Goal: Transaction & Acquisition: Purchase product/service

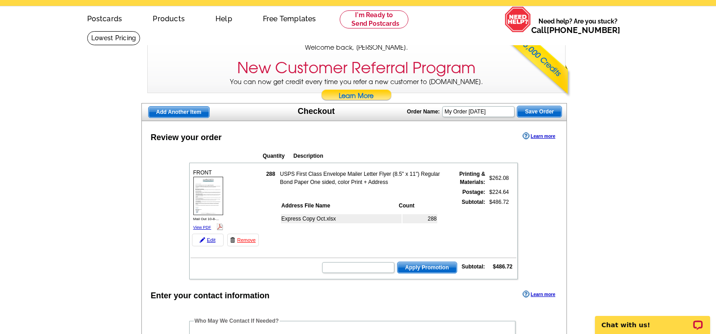
scroll to position [45, 0]
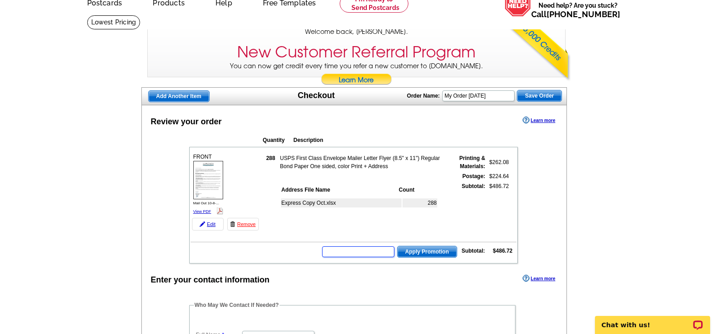
click at [370, 254] on input "text" at bounding box center [358, 251] width 72 height 11
type input "grow1025"
click at [441, 252] on span "Apply Promotion" at bounding box center [427, 251] width 59 height 11
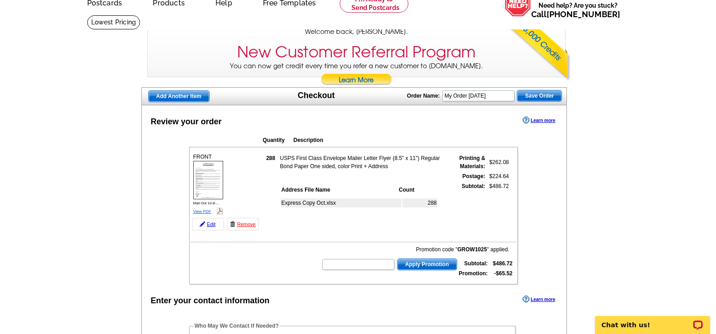
click at [201, 211] on link "View PDF" at bounding box center [202, 211] width 18 height 5
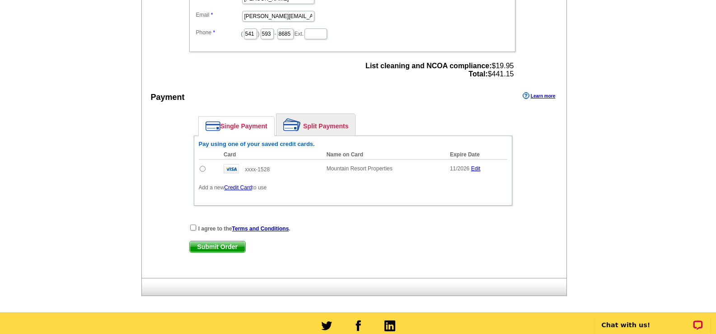
scroll to position [407, 0]
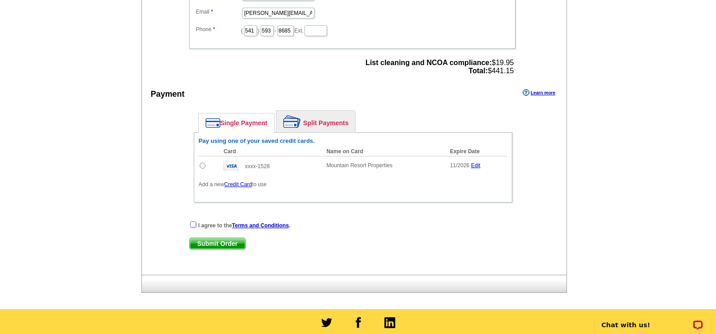
click at [195, 226] on input "checkbox" at bounding box center [193, 224] width 6 height 6
checkbox input "true"
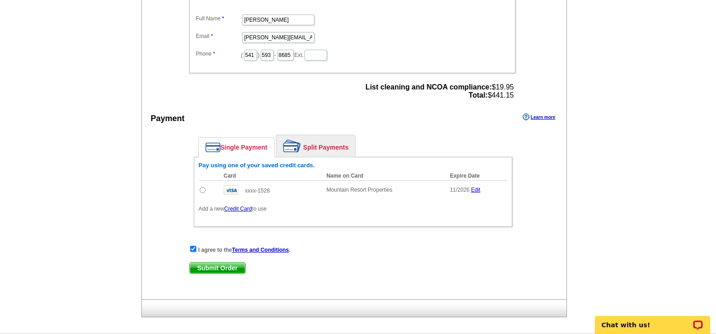
scroll to position [362, 0]
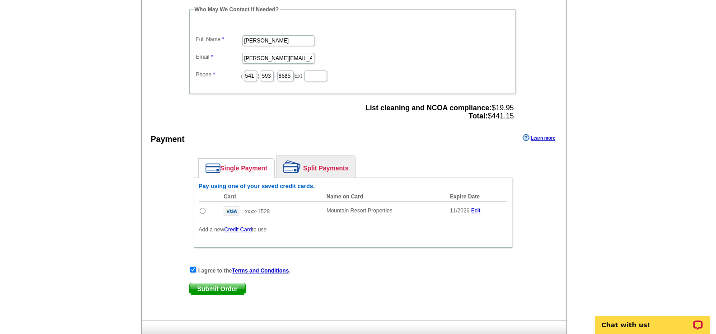
click at [246, 233] on link "Credit Card" at bounding box center [238, 229] width 28 height 6
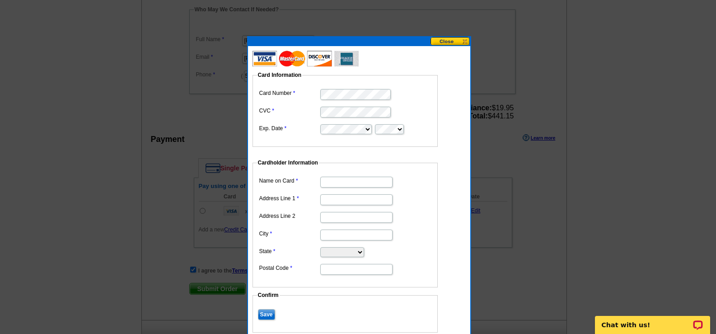
click at [338, 104] on dl "Card Number CVC Exp. Date" at bounding box center [345, 111] width 176 height 48
click at [357, 187] on input "Name on Card" at bounding box center [356, 182] width 72 height 11
click at [398, 214] on dd at bounding box center [345, 217] width 176 height 14
click at [357, 187] on input "Moun" at bounding box center [356, 182] width 72 height 11
type input "Mountain Resort Properties"
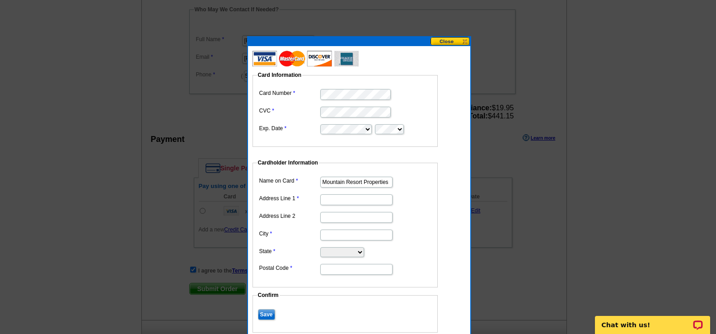
click at [345, 201] on input "Address Line 1" at bounding box center [356, 199] width 72 height 11
type input "PO Box 3508"
type input "Sunriver"
select select "OR"
type input "97707"
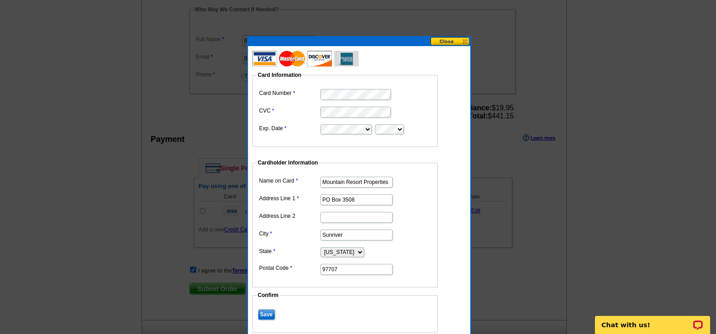
click at [269, 314] on input "Save" at bounding box center [266, 314] width 17 height 11
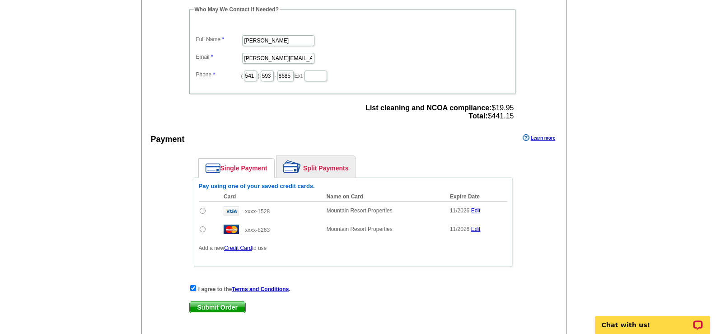
click at [202, 228] on input "radio" at bounding box center [203, 229] width 6 height 6
radio input "true"
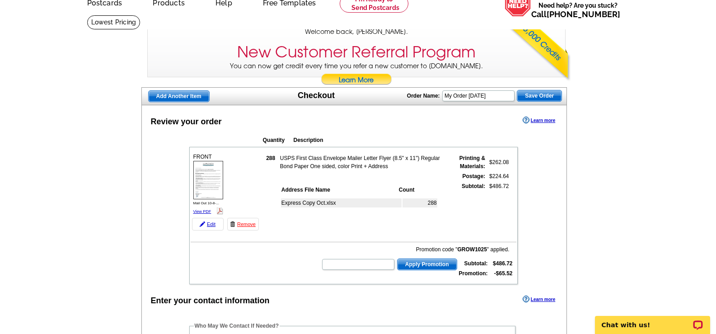
scroll to position [0, 0]
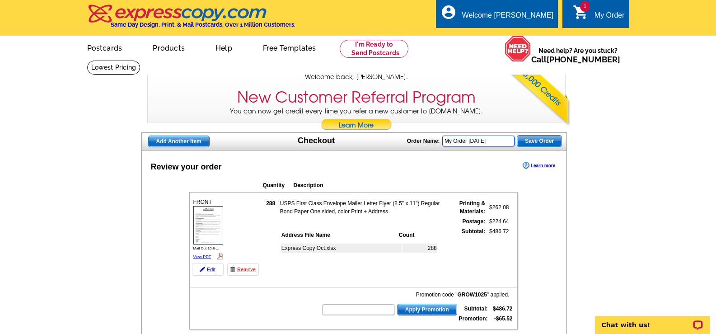
drag, startPoint x: 501, startPoint y: 141, endPoint x: 420, endPoint y: 137, distance: 81.0
click at [420, 137] on div "Order Name: My Order [DATE] Save Order" at bounding box center [484, 140] width 155 height 14
type input "Bigger Isn't Better"
click at [210, 228] on img at bounding box center [208, 225] width 30 height 38
